Goal: Task Accomplishment & Management: Manage account settings

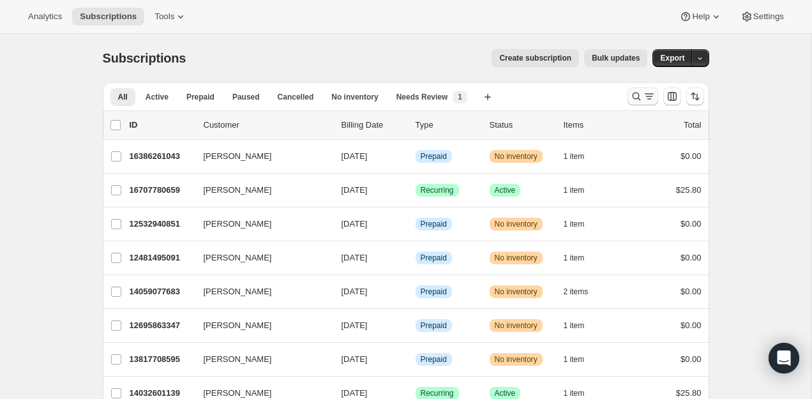
click at [629, 98] on button "Search and filter results" at bounding box center [643, 97] width 31 height 18
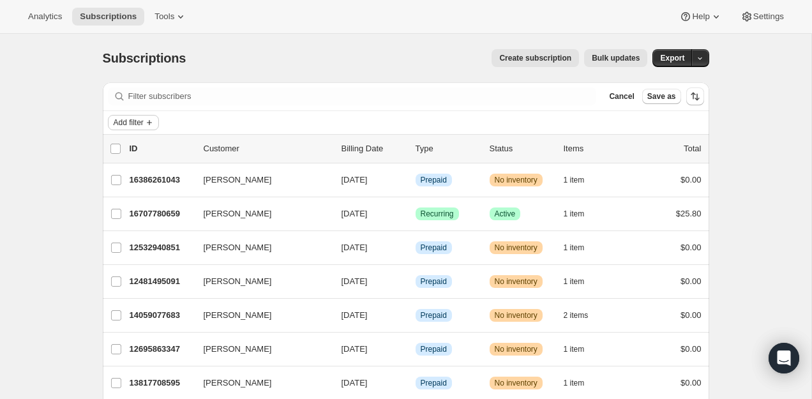
click at [138, 128] on button "Add filter" at bounding box center [133, 122] width 51 height 15
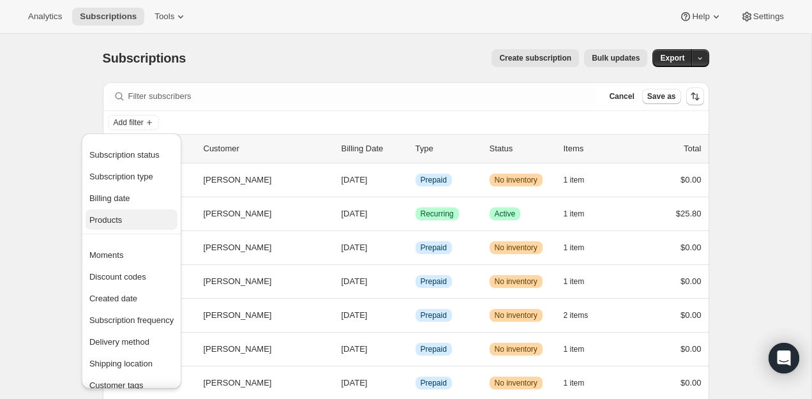
click at [115, 217] on span "Products" at bounding box center [105, 220] width 33 height 10
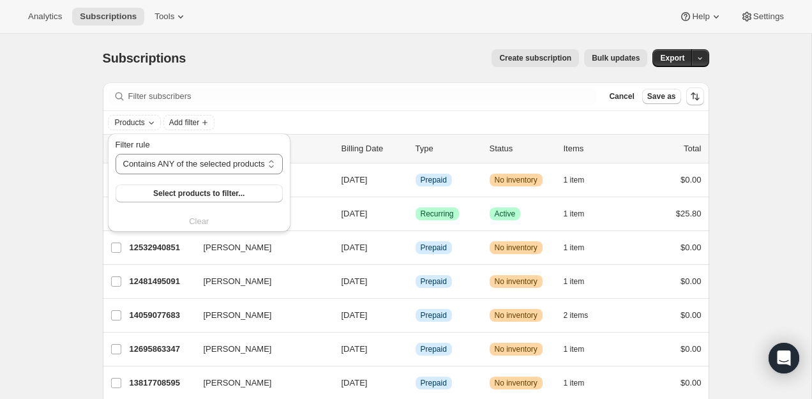
click at [168, 183] on div "Filter rule Contains ANY of the selected products Contains ALL of the selected …" at bounding box center [199, 171] width 167 height 64
click at [166, 201] on button "Select products to filter..." at bounding box center [199, 194] width 167 height 18
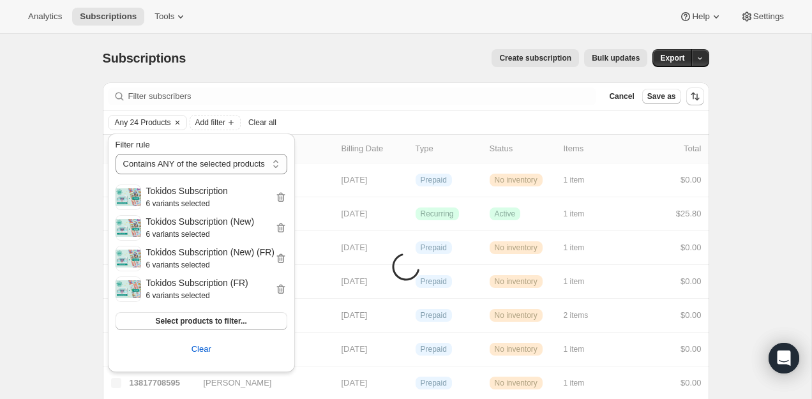
click at [359, 68] on div "Subscriptions. This page is ready Subscriptions Create subscription Bulk update…" at bounding box center [406, 58] width 607 height 49
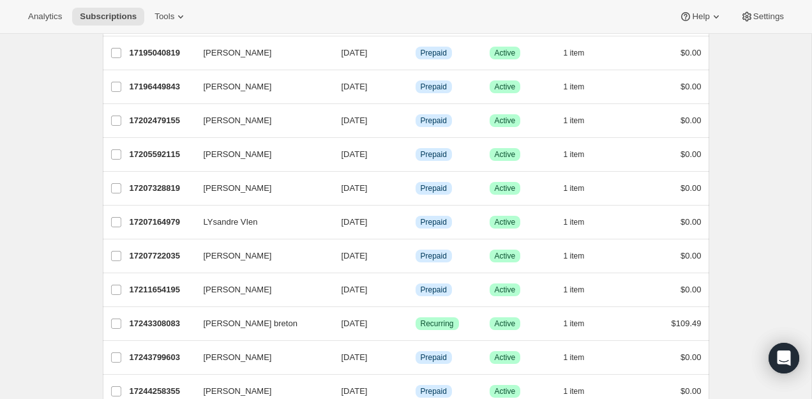
scroll to position [1054, 0]
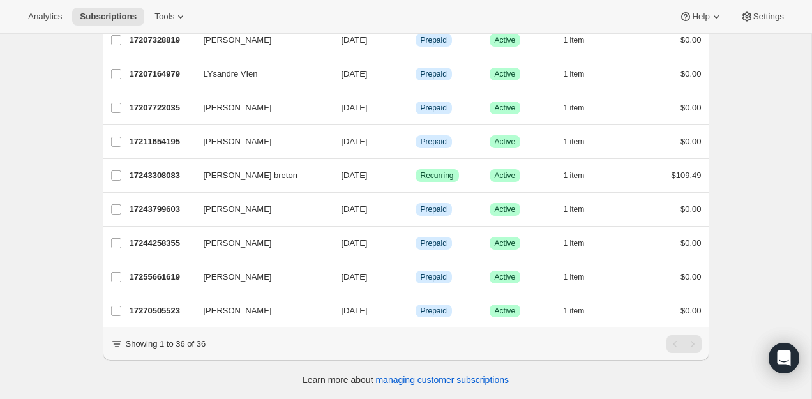
click at [162, 332] on div "Showing 1 to 36 of 36" at bounding box center [406, 344] width 607 height 33
click at [169, 344] on p "Showing 1 to 36 of 36" at bounding box center [166, 344] width 80 height 13
click at [179, 347] on p "Showing 1 to 36 of 36" at bounding box center [166, 344] width 80 height 13
click at [183, 347] on p "Showing 1 to 36 of 36" at bounding box center [166, 344] width 80 height 13
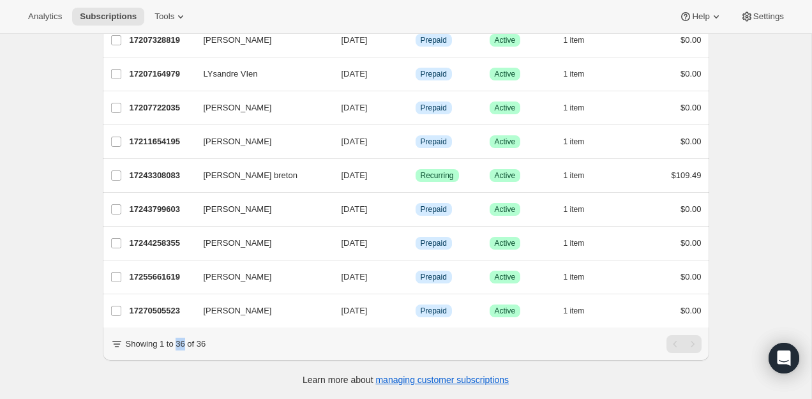
click at [183, 347] on p "Showing 1 to 36 of 36" at bounding box center [166, 344] width 80 height 13
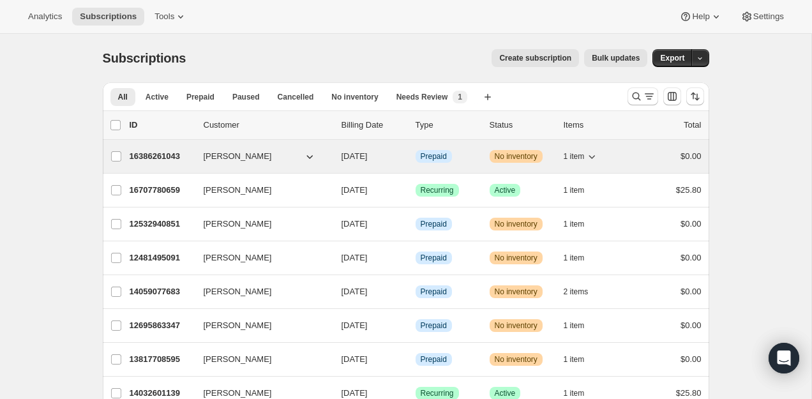
click at [154, 151] on p "16386261043" at bounding box center [162, 156] width 64 height 13
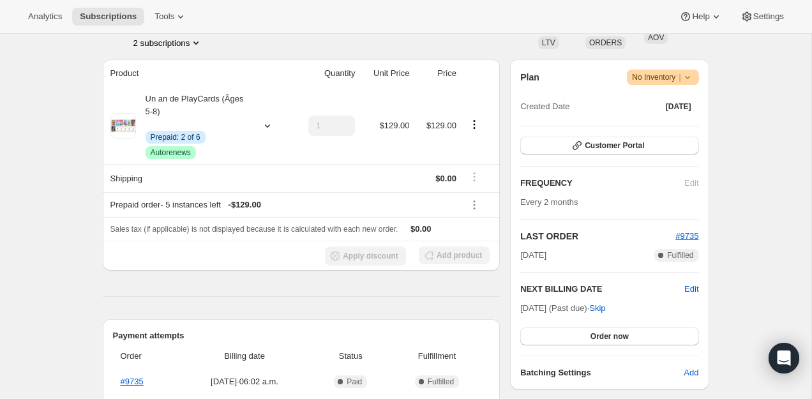
scroll to position [152, 0]
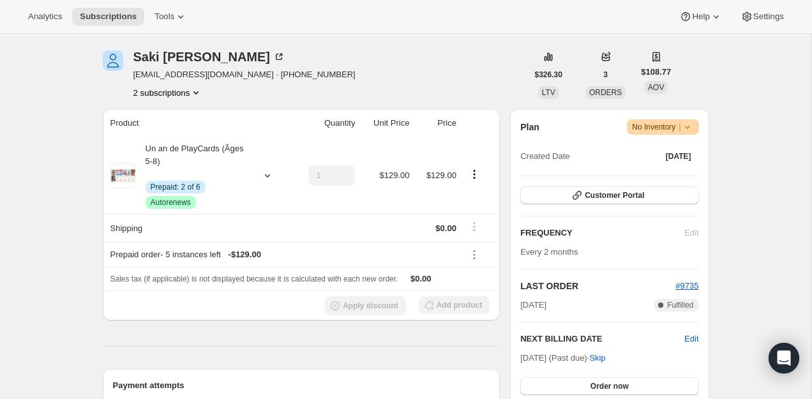
click at [643, 210] on div "Plan Warning No Inventory | Created Date Jun 23, 2025 Customer Portal FREQUENCY…" at bounding box center [610, 274] width 178 height 310
click at [644, 195] on span "Customer Portal" at bounding box center [614, 195] width 59 height 10
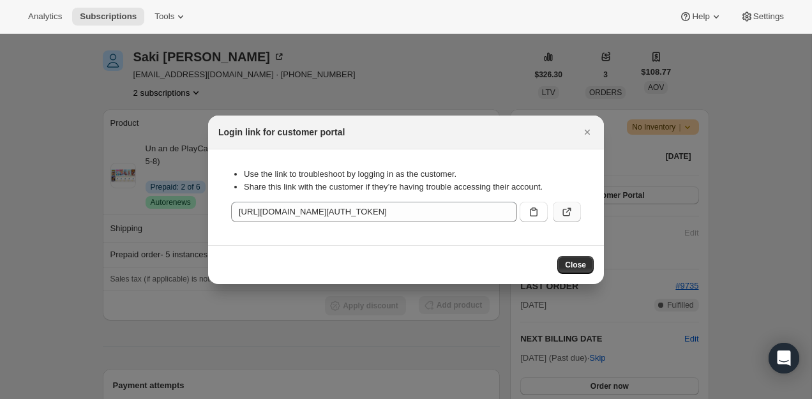
click at [571, 212] on icon ":rc4:" at bounding box center [567, 212] width 13 height 13
click at [584, 129] on icon "Close" at bounding box center [587, 132] width 13 height 13
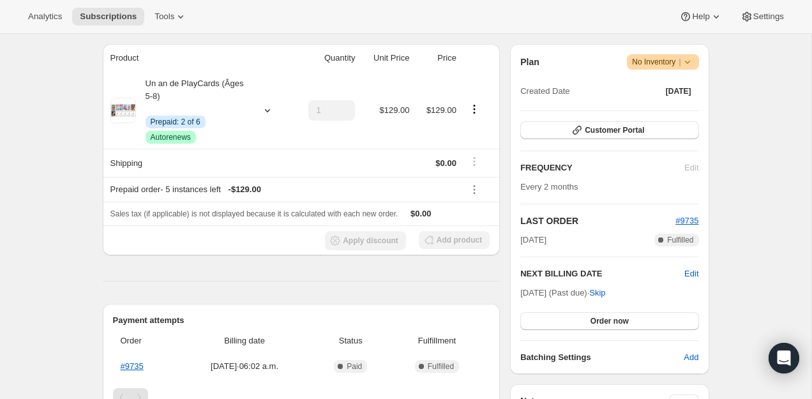
scroll to position [216, 0]
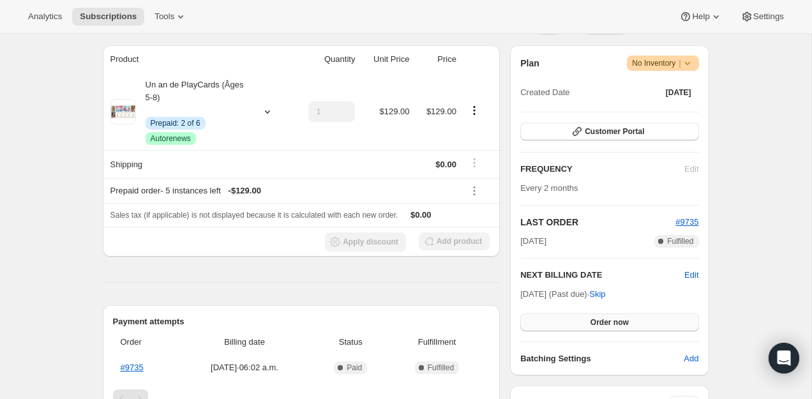
click at [561, 320] on button "Order now" at bounding box center [610, 323] width 178 height 18
click at [561, 320] on button "Click to confirm" at bounding box center [610, 323] width 178 height 18
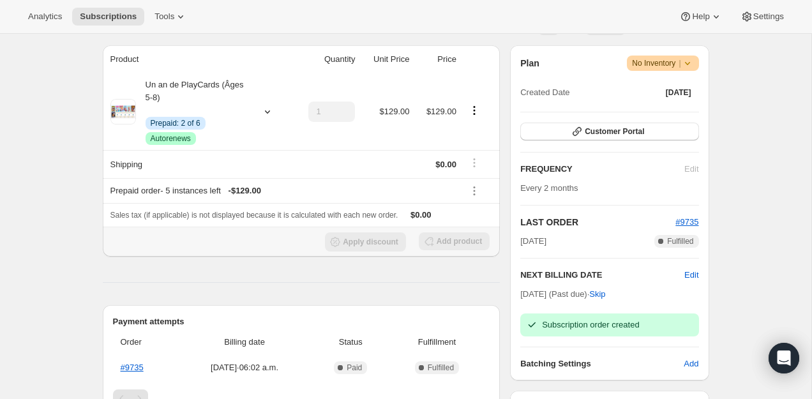
scroll to position [0, 0]
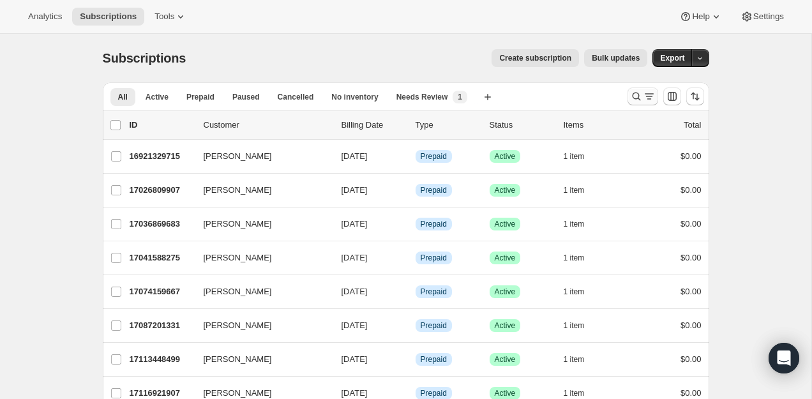
click at [644, 90] on icon "Search and filter results" at bounding box center [649, 96] width 13 height 13
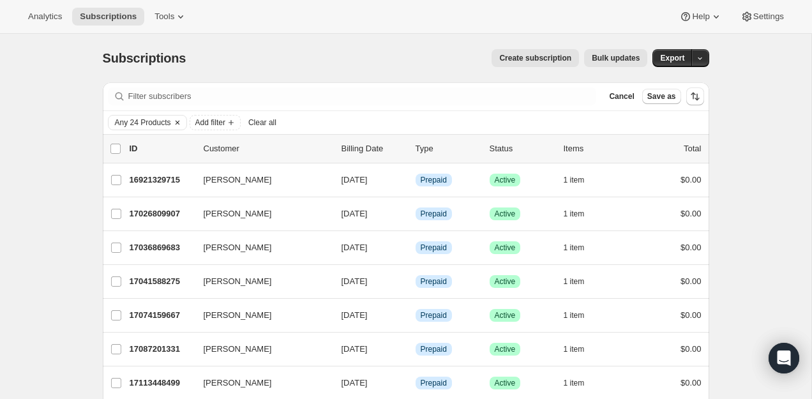
click at [183, 120] on icon "Clear" at bounding box center [177, 123] width 10 height 10
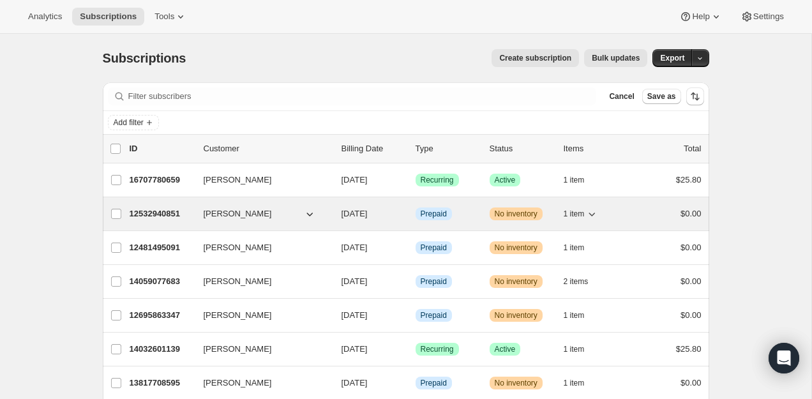
click at [135, 208] on p "12532940851" at bounding box center [162, 214] width 64 height 13
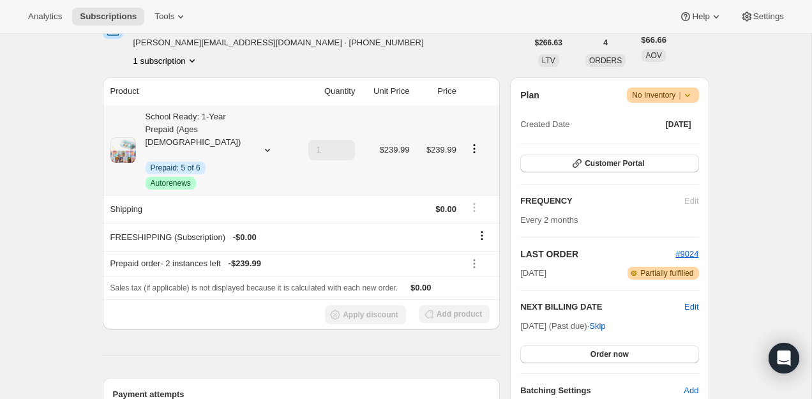
scroll to position [185, 0]
click at [607, 171] on button "Customer Portal" at bounding box center [610, 163] width 178 height 18
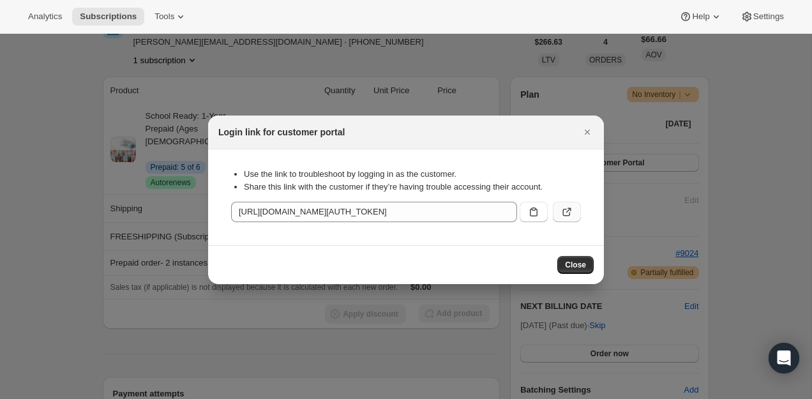
click at [571, 207] on icon ":rch:" at bounding box center [567, 212] width 13 height 13
click at [589, 135] on icon "Close" at bounding box center [587, 132] width 13 height 13
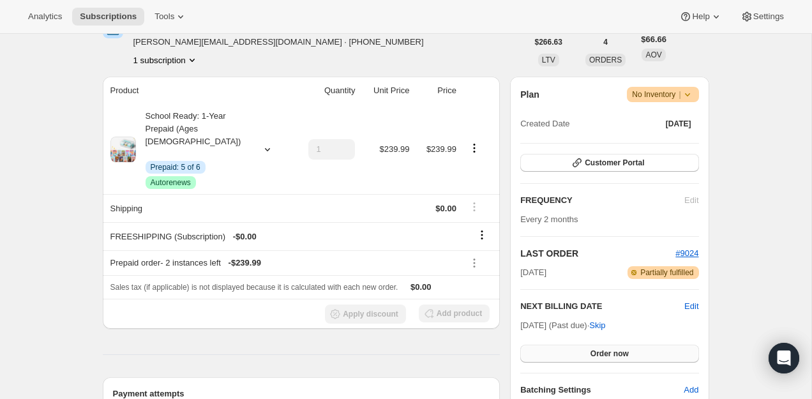
click at [549, 353] on button "Order now" at bounding box center [610, 354] width 178 height 18
click at [549, 353] on button "Click to confirm" at bounding box center [610, 354] width 178 height 18
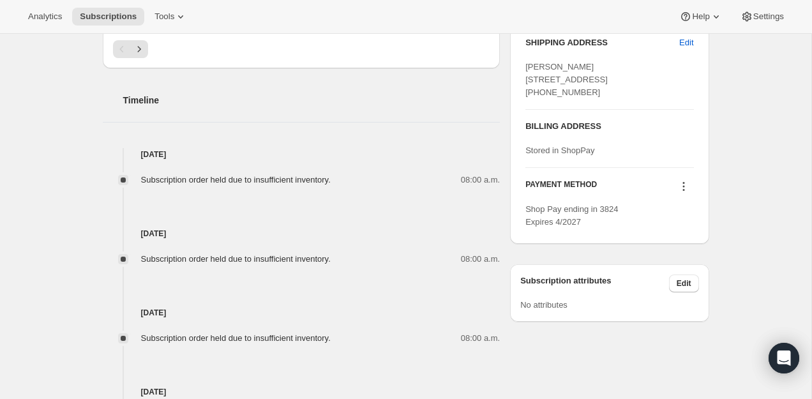
scroll to position [0, 0]
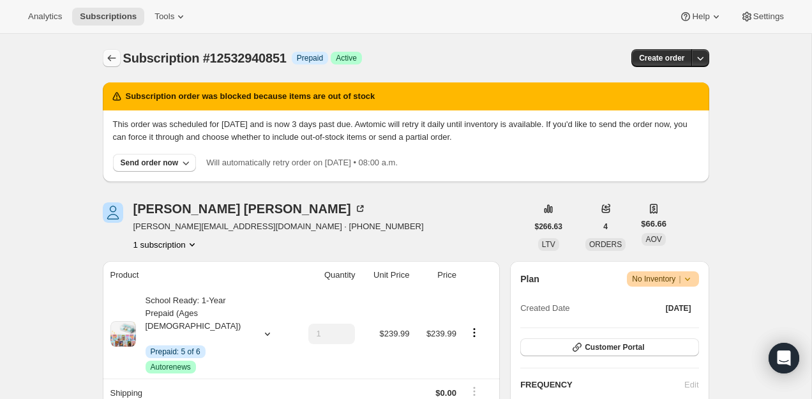
click at [119, 60] on button "Subscriptions" at bounding box center [112, 58] width 18 height 18
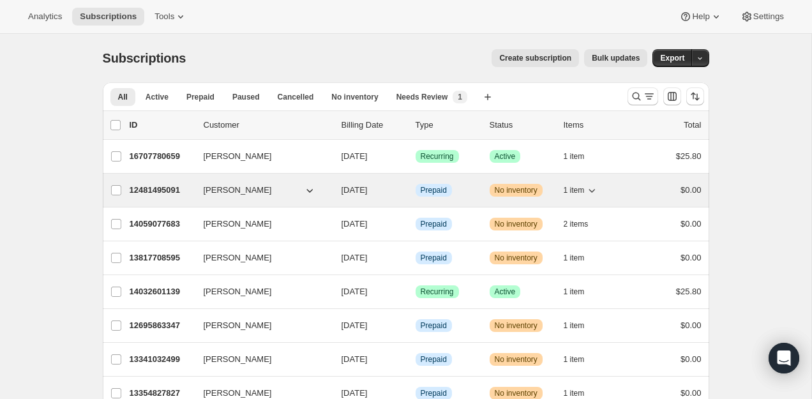
click at [160, 188] on p "12481495091" at bounding box center [162, 190] width 64 height 13
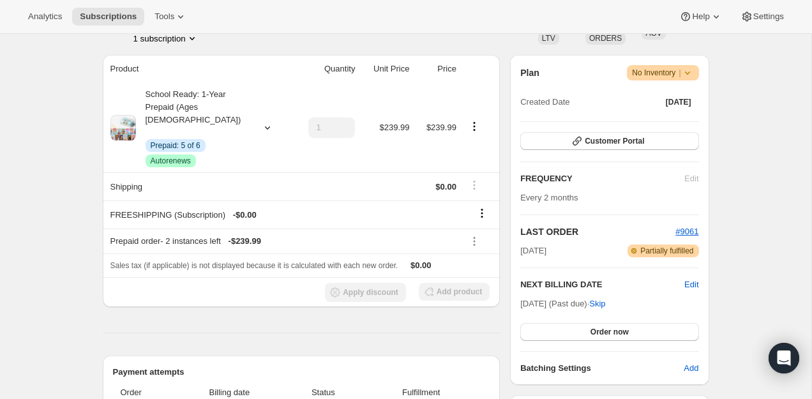
scroll to position [175, 0]
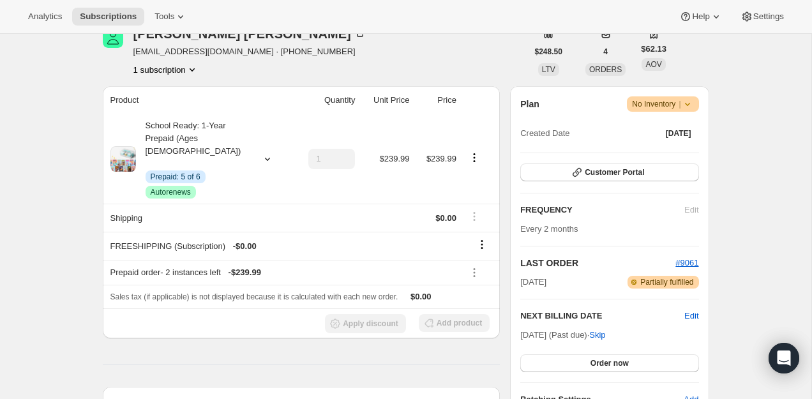
drag, startPoint x: 622, startPoint y: 174, endPoint x: 547, endPoint y: 372, distance: 211.6
click at [547, 372] on div "Plan Warning No Inventory | Created Date Oct 26, 2024 Customer Portal FREQUENCY…" at bounding box center [610, 251] width 178 height 310
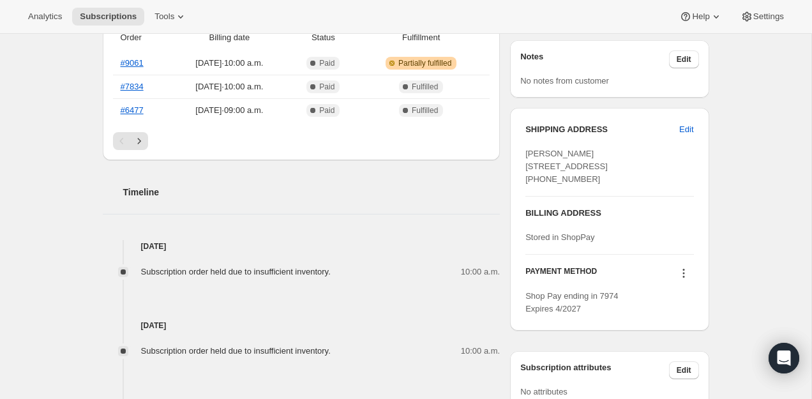
scroll to position [0, 0]
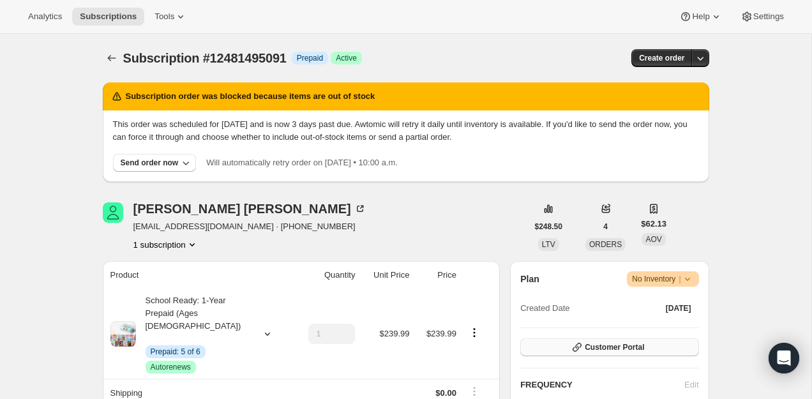
click at [555, 343] on button "Customer Portal" at bounding box center [610, 348] width 178 height 18
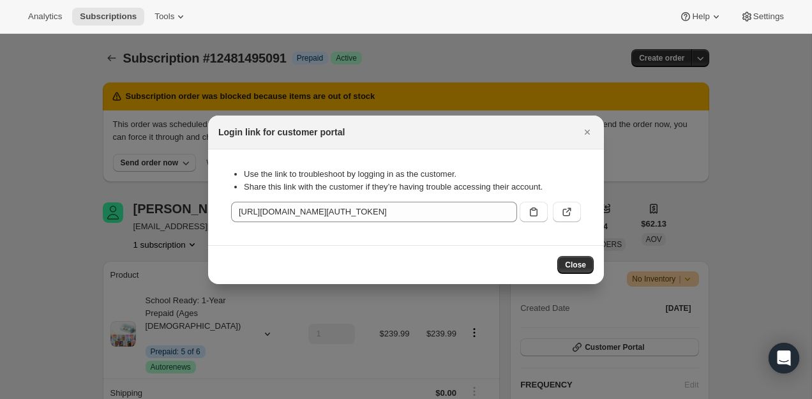
click at [570, 224] on div "Use the link to troubleshoot by logging in as the customer. Share this link wit…" at bounding box center [406, 197] width 376 height 75
click at [570, 215] on icon ":rc4:" at bounding box center [567, 212] width 13 height 13
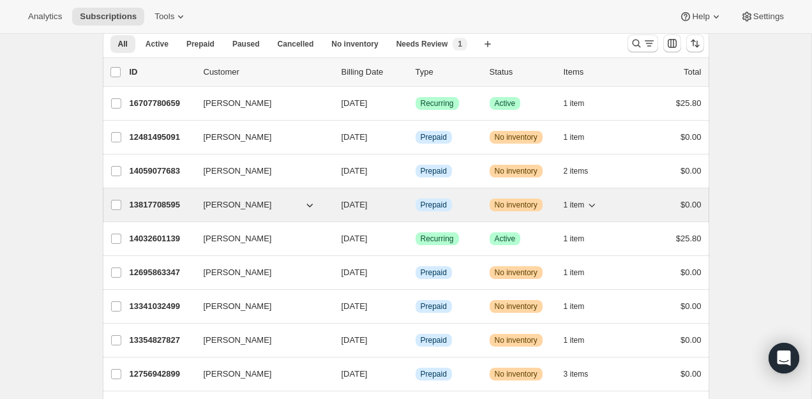
scroll to position [31, 0]
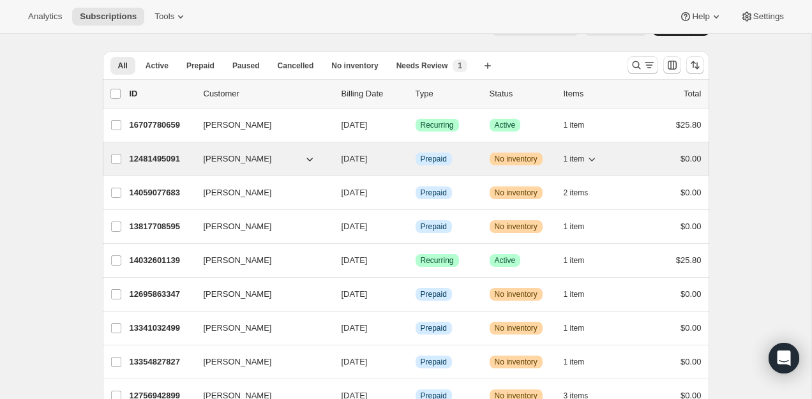
click at [167, 156] on p "12481495091" at bounding box center [162, 159] width 64 height 13
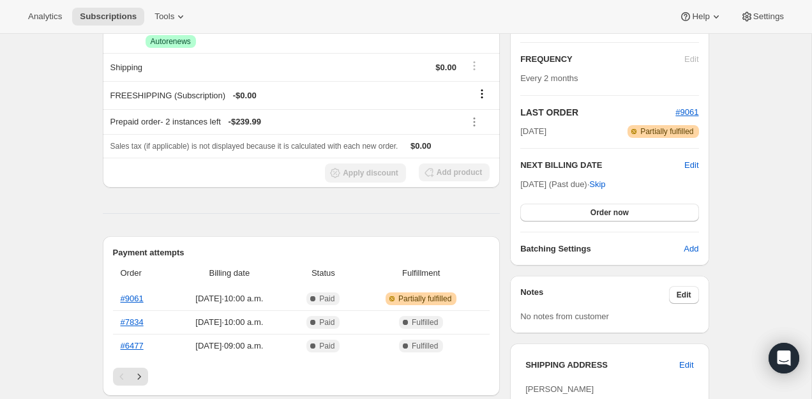
scroll to position [187, 0]
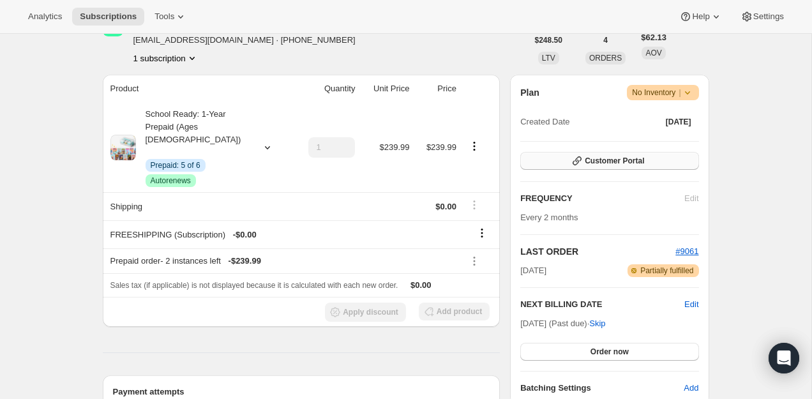
click at [582, 160] on icon "button" at bounding box center [577, 161] width 13 height 13
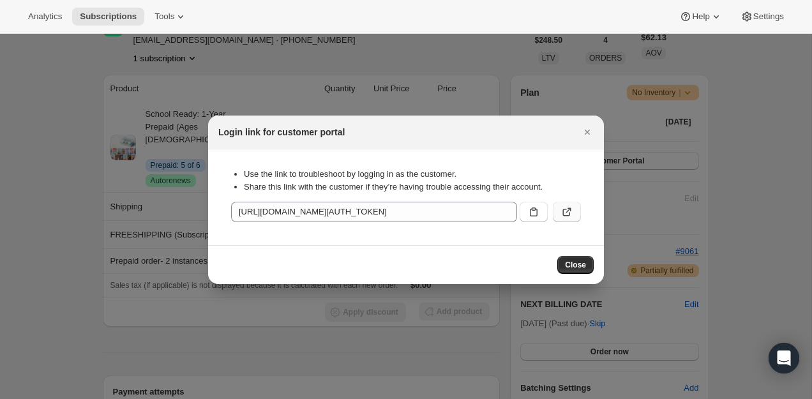
click at [564, 210] on icon ":rc5:" at bounding box center [567, 212] width 13 height 13
click at [597, 126] on div "Login link for customer portal" at bounding box center [406, 133] width 396 height 34
click at [588, 133] on icon "Close" at bounding box center [587, 132] width 13 height 13
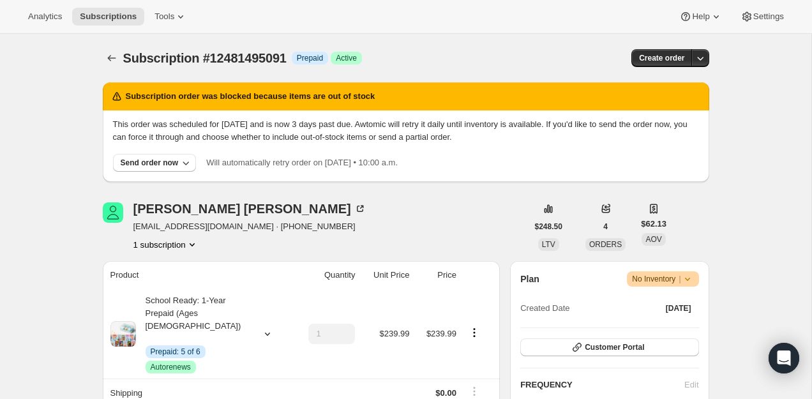
scroll to position [187, 0]
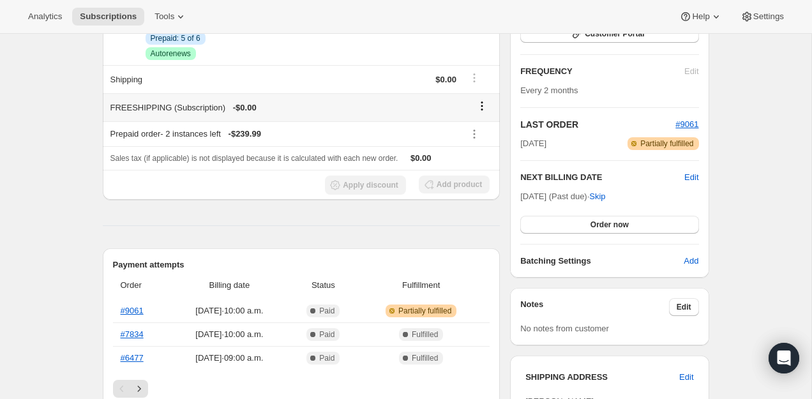
scroll to position [323, 0]
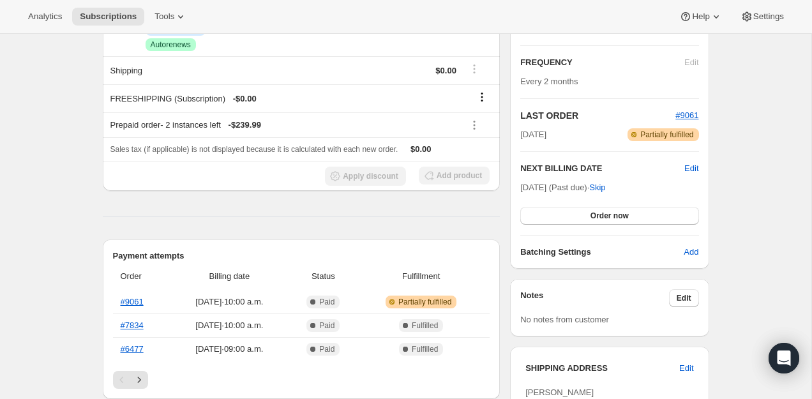
click at [577, 228] on div "Plan Warning No Inventory | Created Date [DATE] Customer Portal FREQUENCY Edit …" at bounding box center [610, 104] width 178 height 310
click at [583, 215] on button "Order now" at bounding box center [610, 216] width 178 height 18
click at [583, 215] on span "Click to confirm" at bounding box center [610, 216] width 58 height 10
